Goal: Check status: Check status

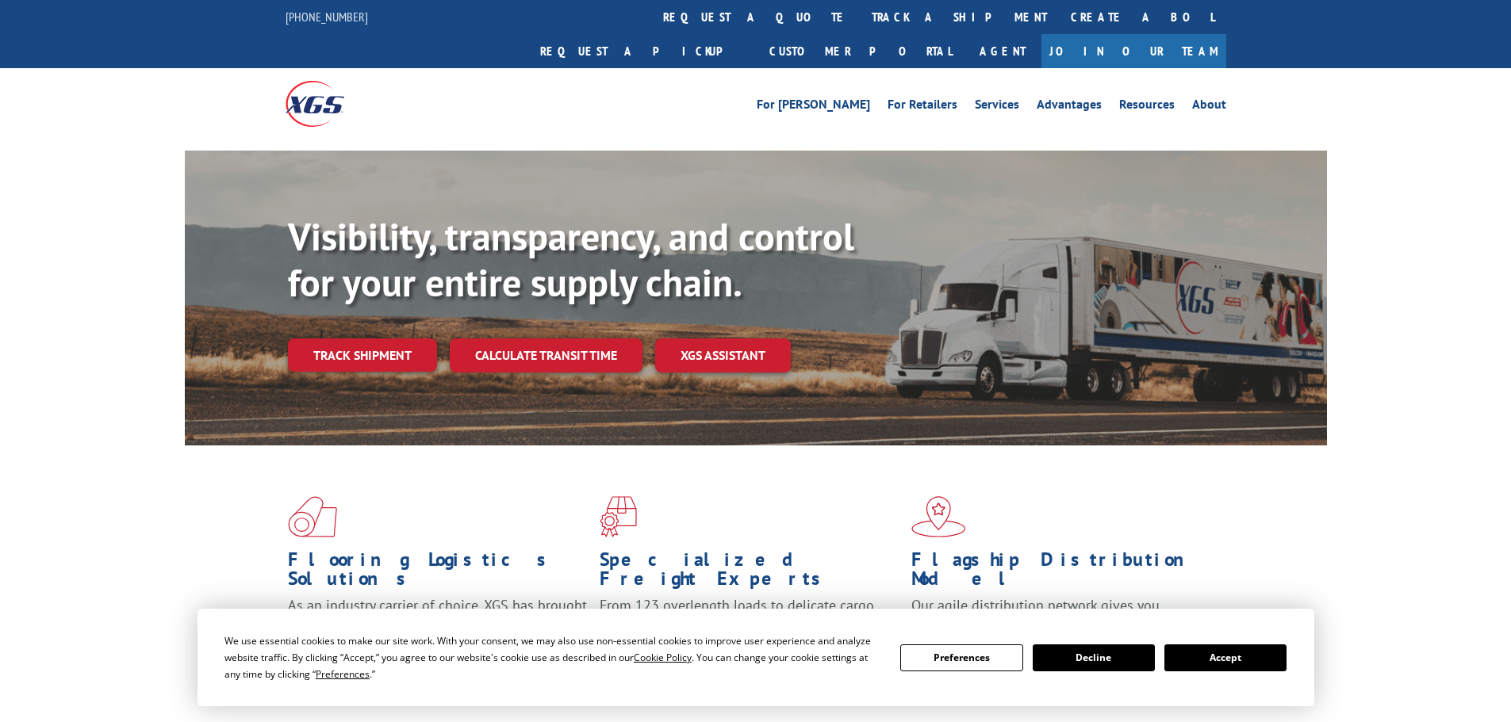
click at [1213, 655] on button "Accept" at bounding box center [1225, 658] width 122 height 27
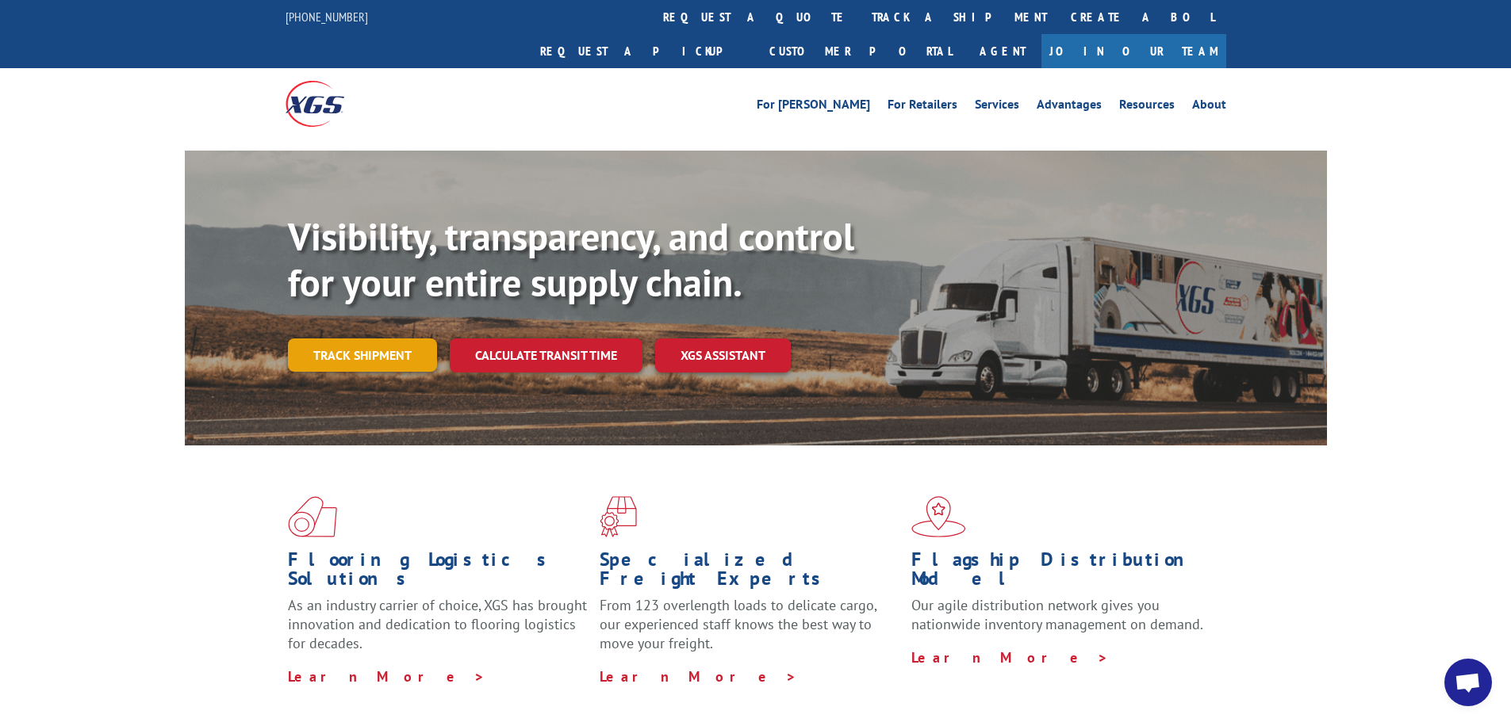
click at [381, 339] on link "Track shipment" at bounding box center [362, 355] width 149 height 33
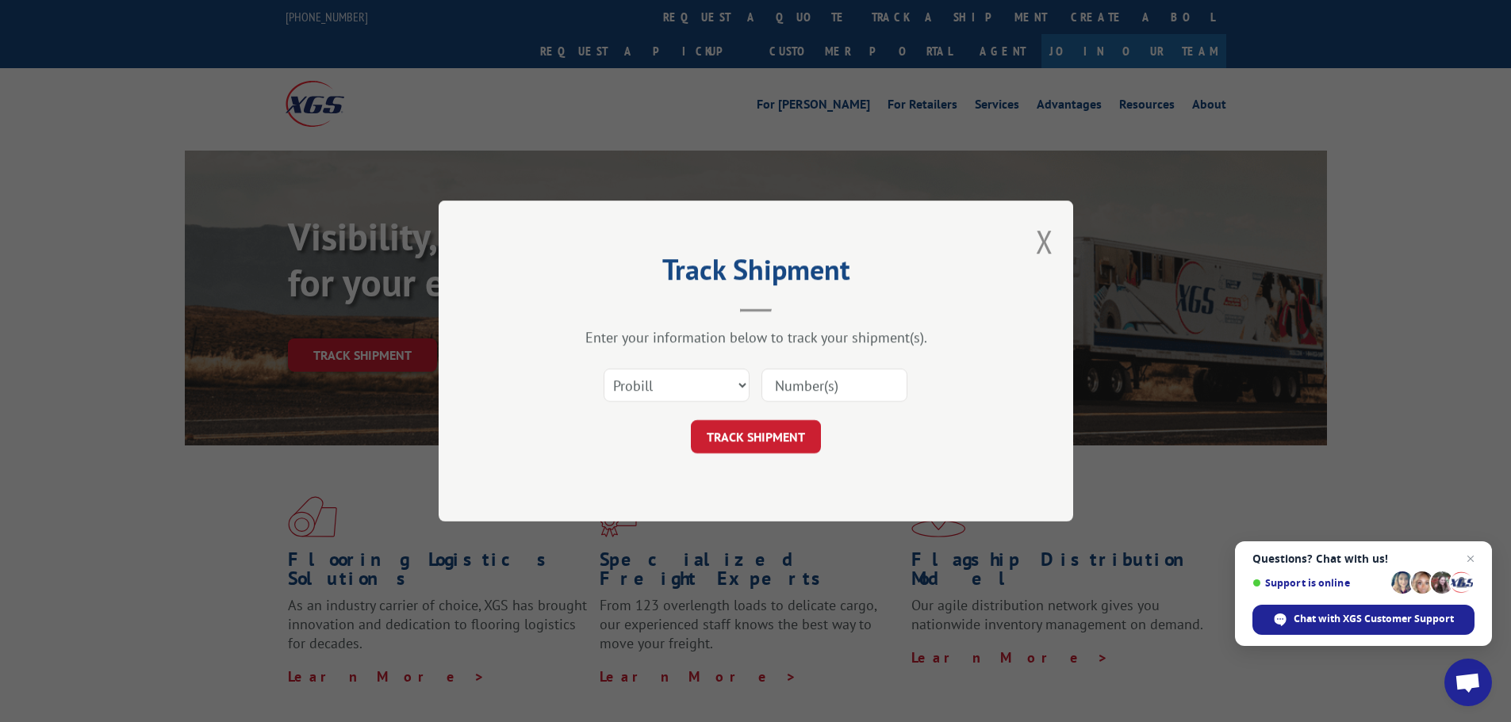
click at [819, 386] on input at bounding box center [834, 385] width 146 height 33
paste input "17233327"
type input "17233327"
click at [733, 433] on button "TRACK SHIPMENT" at bounding box center [756, 436] width 130 height 33
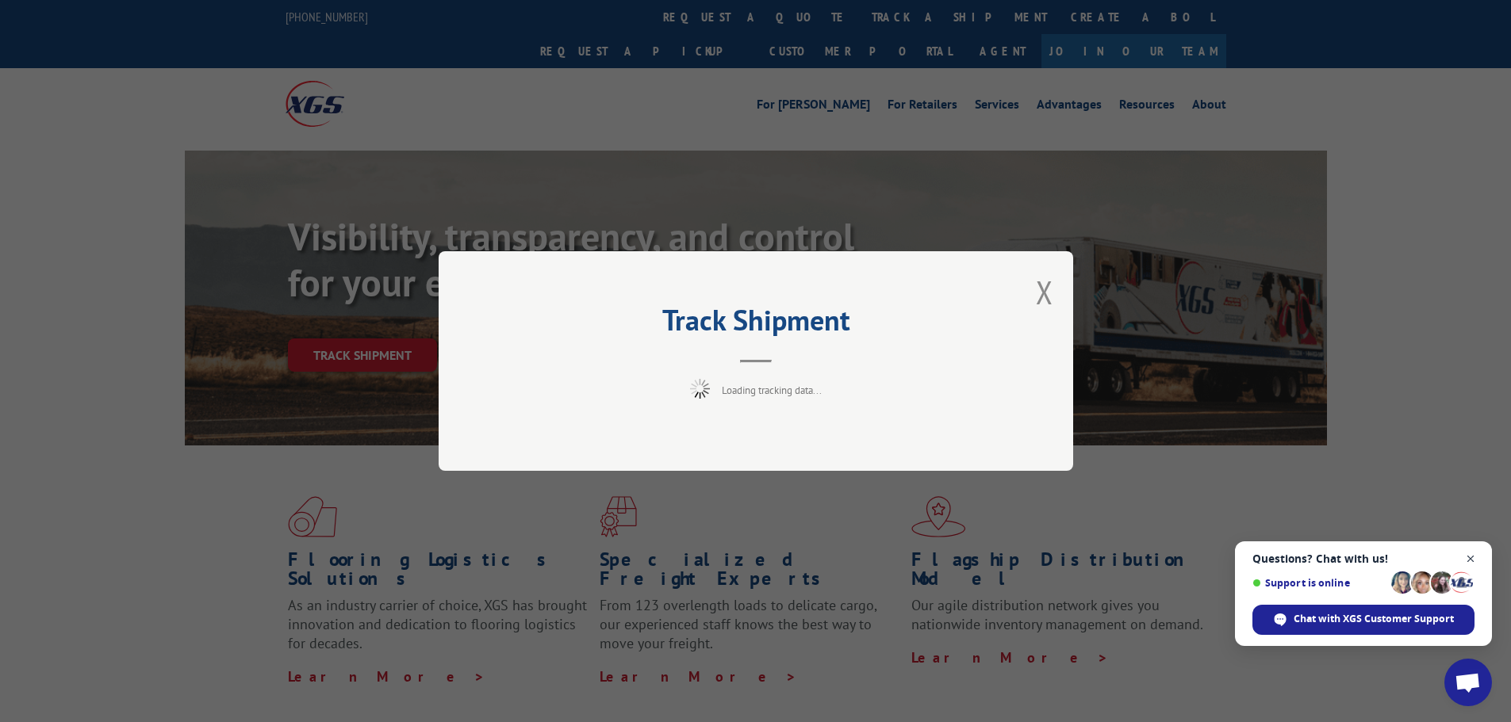
click at [1472, 555] on span "Close chat" at bounding box center [1471, 560] width 20 height 20
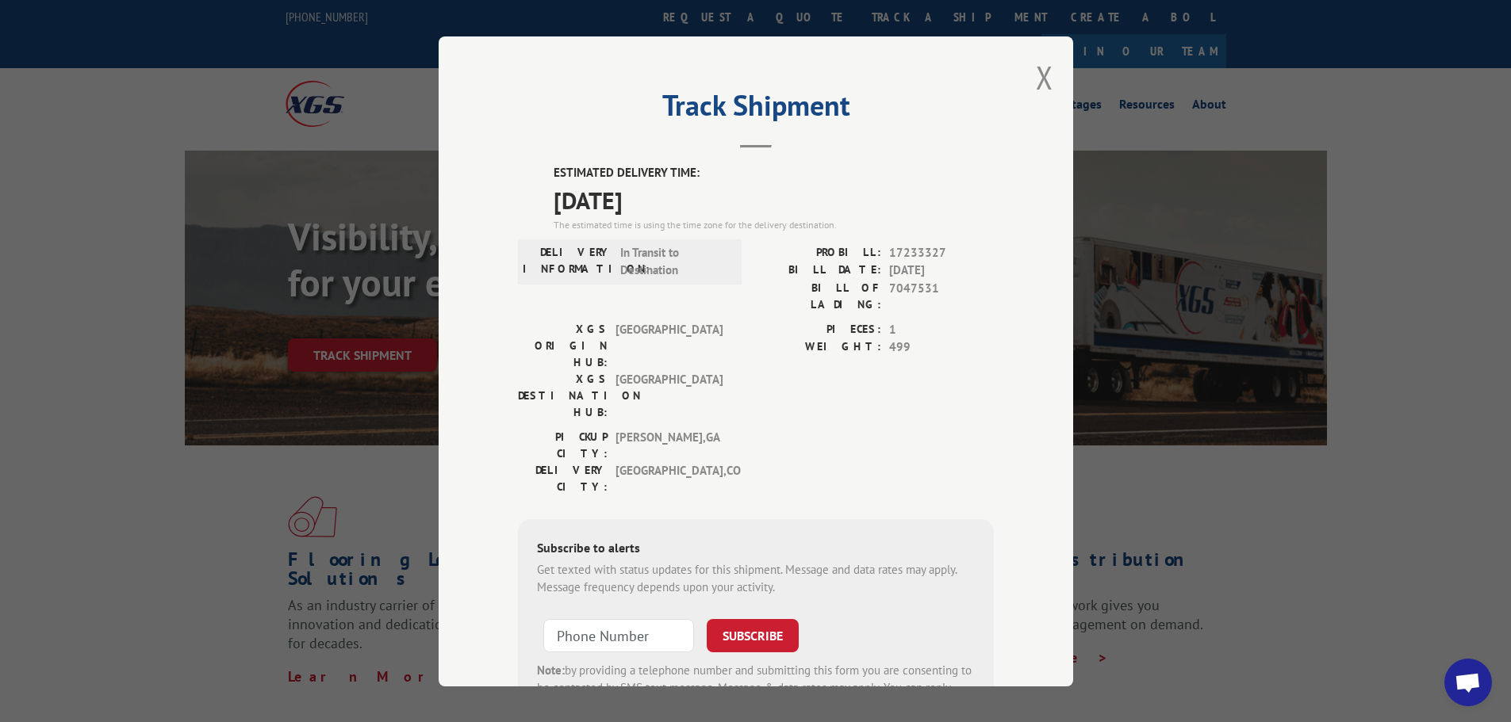
drag, startPoint x: 547, startPoint y: 167, endPoint x: 695, endPoint y: 190, distance: 149.9
click at [695, 190] on div "ESTIMATED DELIVERY TIME: [DATE] The estimated time is using the time zone for t…" at bounding box center [773, 198] width 440 height 68
copy div "ESTIMATED DELIVERY TIME: [DATE]"
click at [1044, 71] on button "Close modal" at bounding box center [1044, 77] width 17 height 42
